Goal: Task Accomplishment & Management: Use online tool/utility

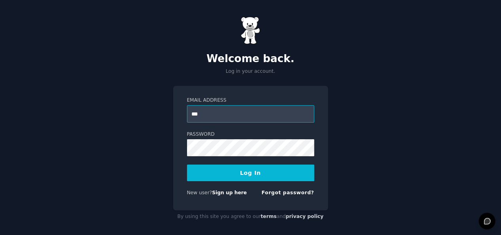
type input "**********"
click at [250, 172] on button "Log In" at bounding box center [250, 173] width 127 height 17
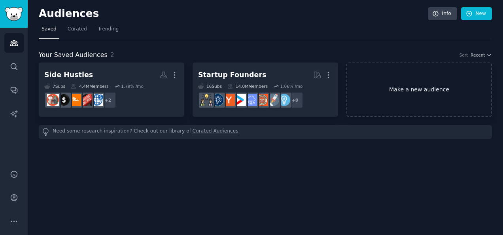
click at [418, 91] on link "Make a new audience" at bounding box center [420, 90] width 146 height 54
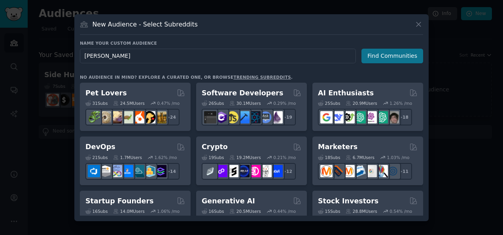
type input "[PERSON_NAME]"
click at [393, 53] on button "Find Communities" at bounding box center [393, 56] width 62 height 15
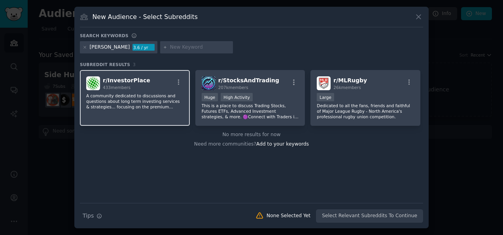
click at [144, 106] on p "A community dedicated to discussions and questions about long term investing se…" at bounding box center [134, 101] width 97 height 17
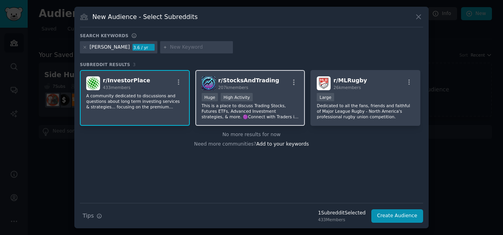
click at [237, 105] on p "This is a place to discuss Trading Stocks, Futures ETFs, Advanced Investment st…" at bounding box center [250, 111] width 97 height 17
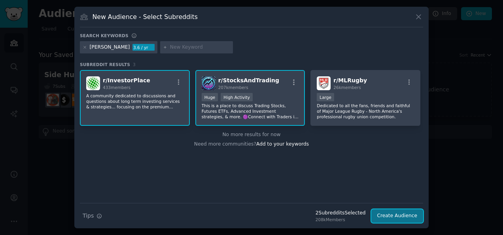
click at [405, 214] on button "Create Audience" at bounding box center [398, 215] width 52 height 13
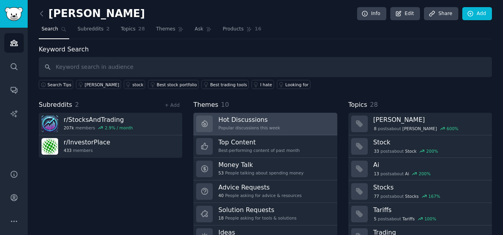
click at [233, 119] on h3 "Hot Discussions" at bounding box center [249, 120] width 62 height 8
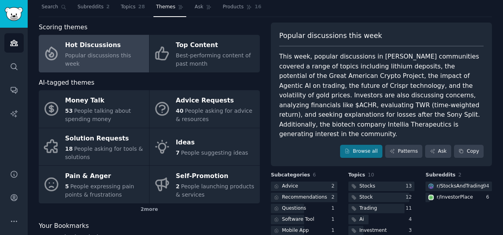
scroll to position [25, 0]
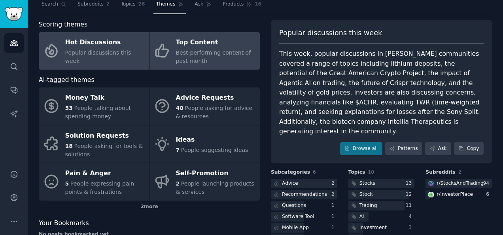
click at [203, 55] on span "Best-performing content of past month" at bounding box center [213, 56] width 75 height 15
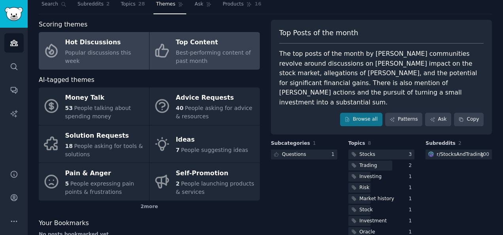
click at [99, 57] on span "Popular discussions this week" at bounding box center [98, 56] width 66 height 15
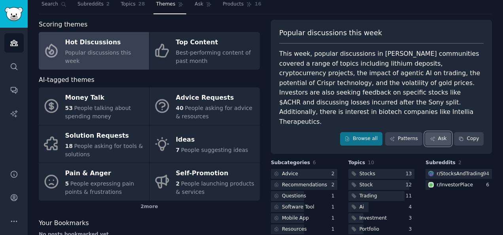
click at [436, 132] on link "Ask" at bounding box center [438, 138] width 26 height 13
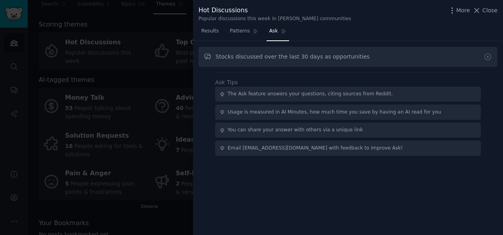
type input "Stocks discussed over the last 30 days as opportunities"
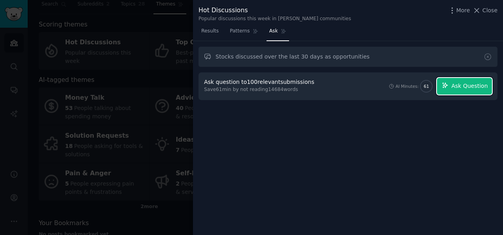
click at [459, 85] on span "Ask Question" at bounding box center [469, 86] width 36 height 8
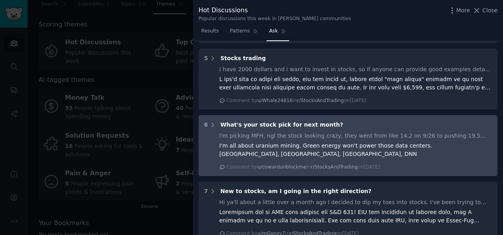
scroll to position [699, 0]
click at [271, 131] on div "I'm picking MFH, ngl the stock looking crazy, they went from like 14.2 on 9/26 …" at bounding box center [356, 135] width 273 height 8
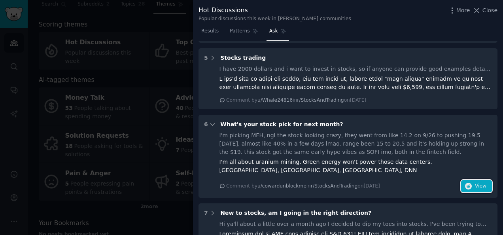
click at [470, 183] on icon "button" at bounding box center [468, 186] width 7 height 7
